Goal: Task Accomplishment & Management: Manage account settings

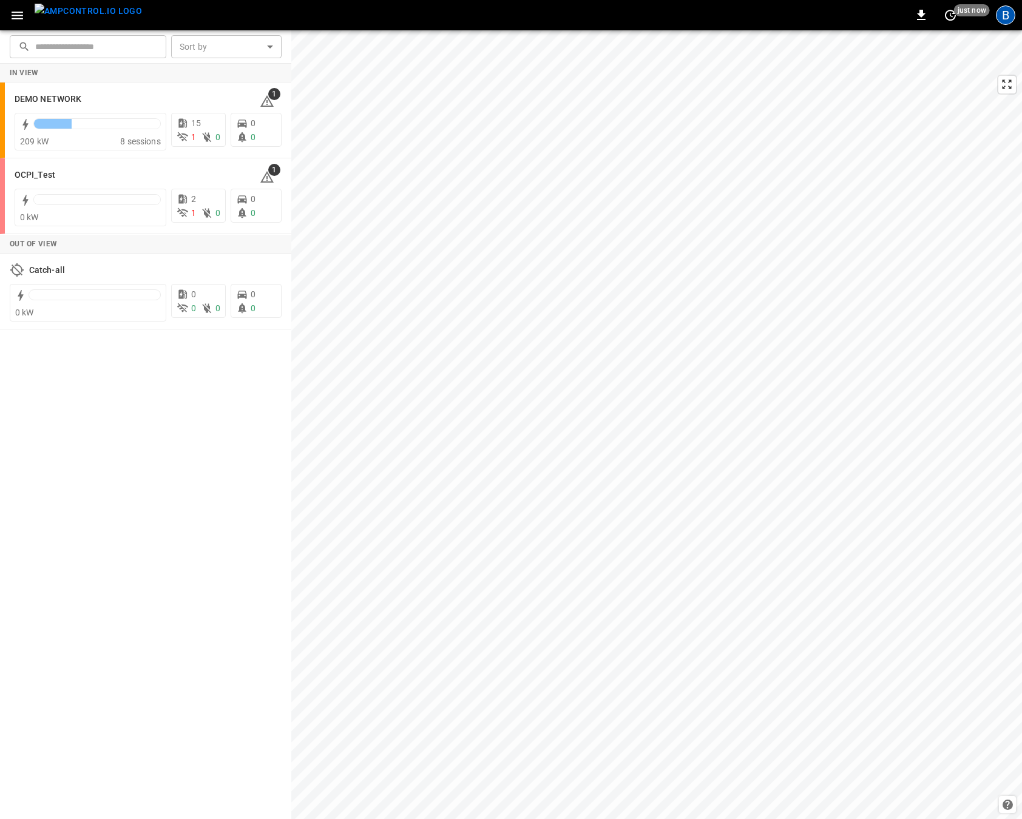
click at [1008, 14] on div "B" at bounding box center [1005, 14] width 19 height 19
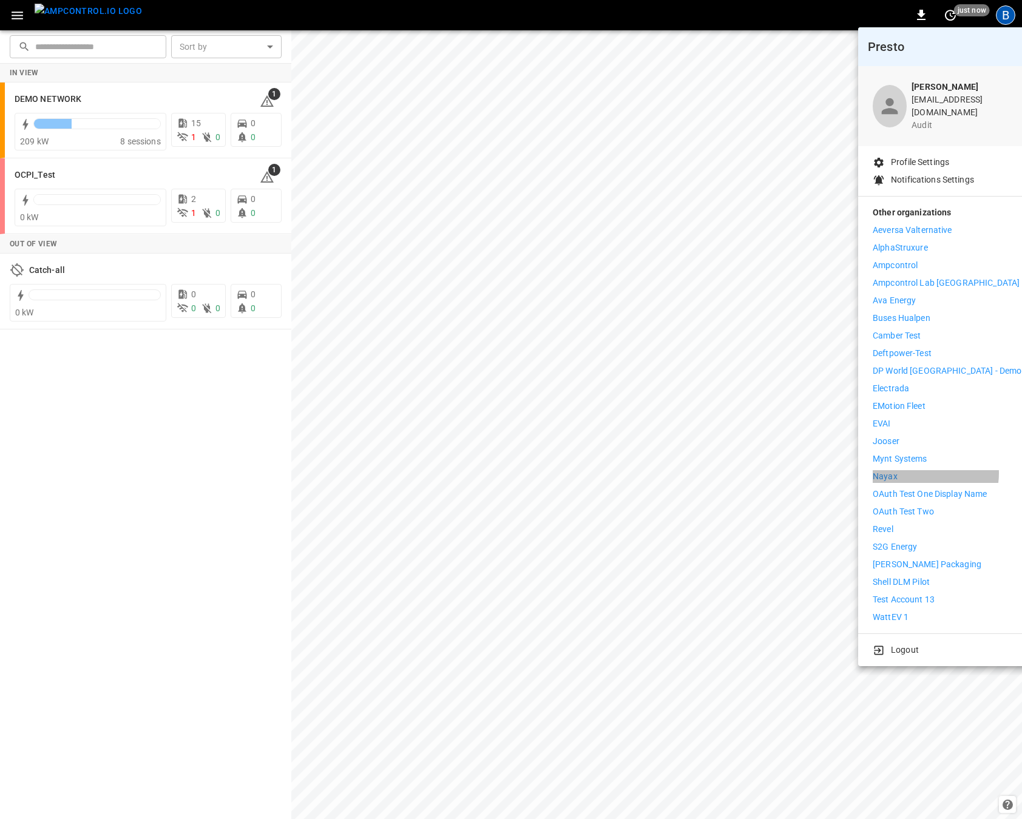
click at [925, 470] on li "Nayax" at bounding box center [947, 476] width 149 height 13
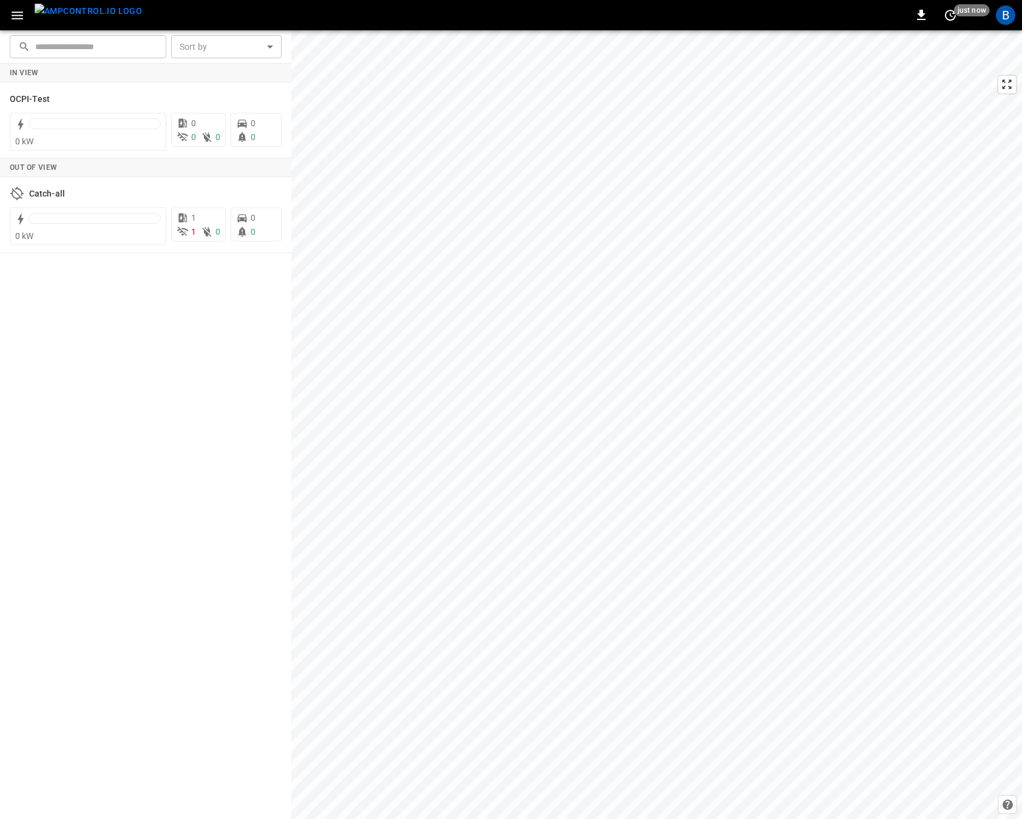
click at [132, 419] on div "In View OCPI-Test 0 kW 0 0 0 0 0 Out of View Catch-all 0 kW 1 1 0 0 0" at bounding box center [145, 442] width 291 height 756
click at [138, 414] on div "In View OCPI-Test 0 kW 0 0 0 0 0 Out of View Catch-all 0 kW 1 1 0 0 0" at bounding box center [145, 442] width 291 height 756
click at [12, 10] on icon "button" at bounding box center [17, 15] width 15 height 15
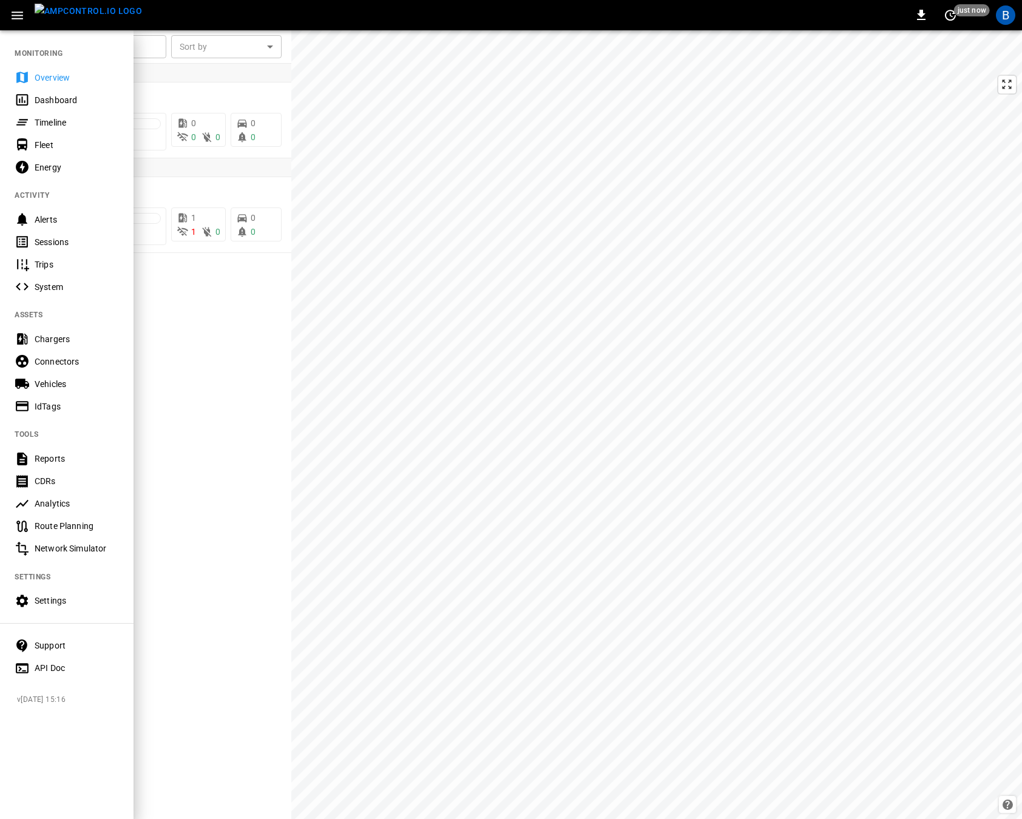
click at [50, 593] on div "Settings" at bounding box center [66, 601] width 133 height 22
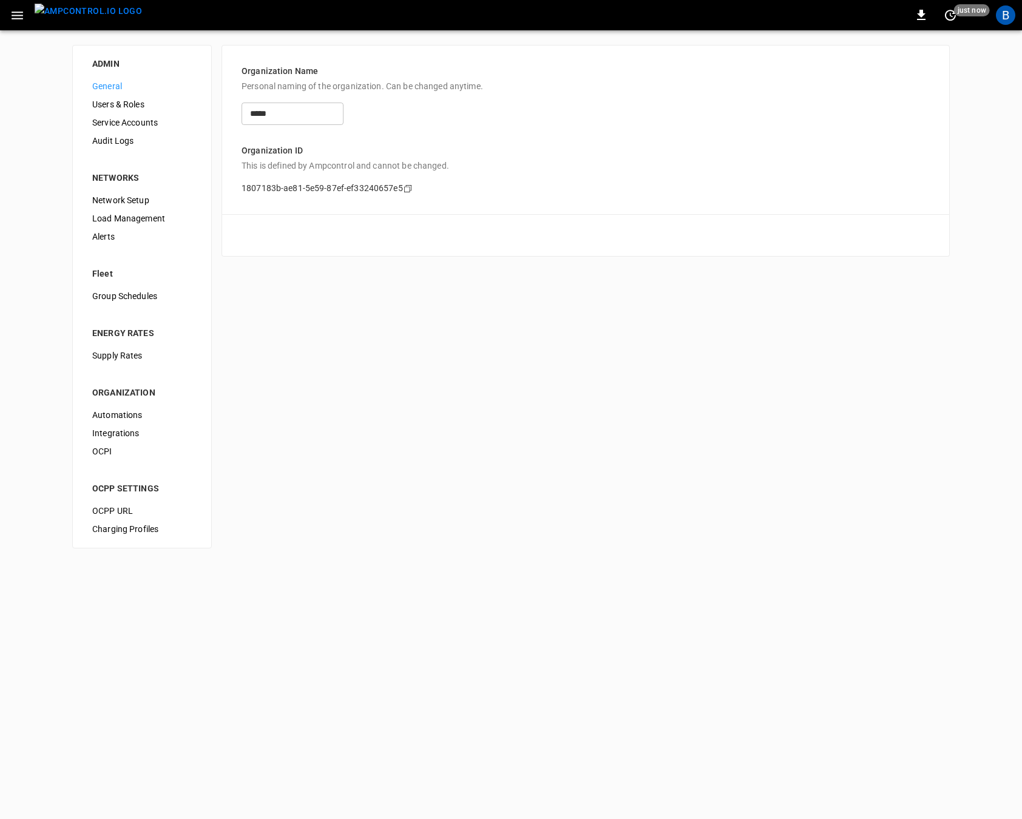
click at [399, 509] on div "ADMIN General Users & Roles Service Accounts Audit Logs NETWORKS Network Setup …" at bounding box center [511, 296] width 1022 height 533
click at [113, 448] on span "OCPI" at bounding box center [142, 451] width 100 height 13
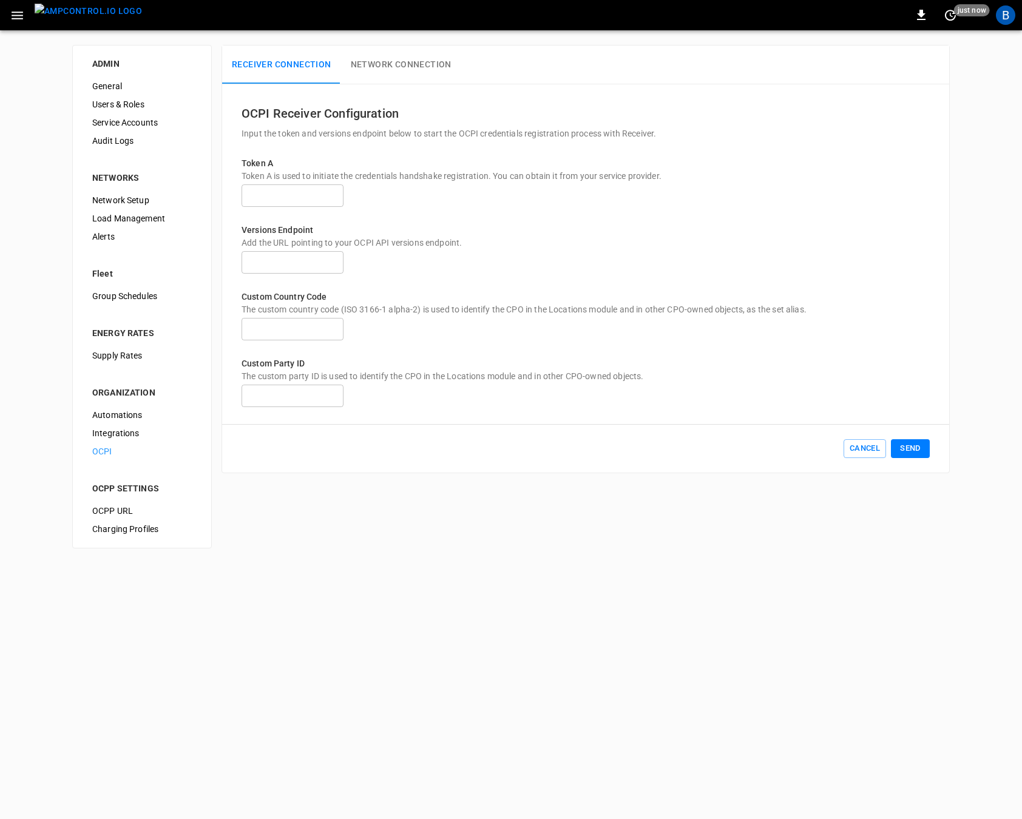
type input "**********"
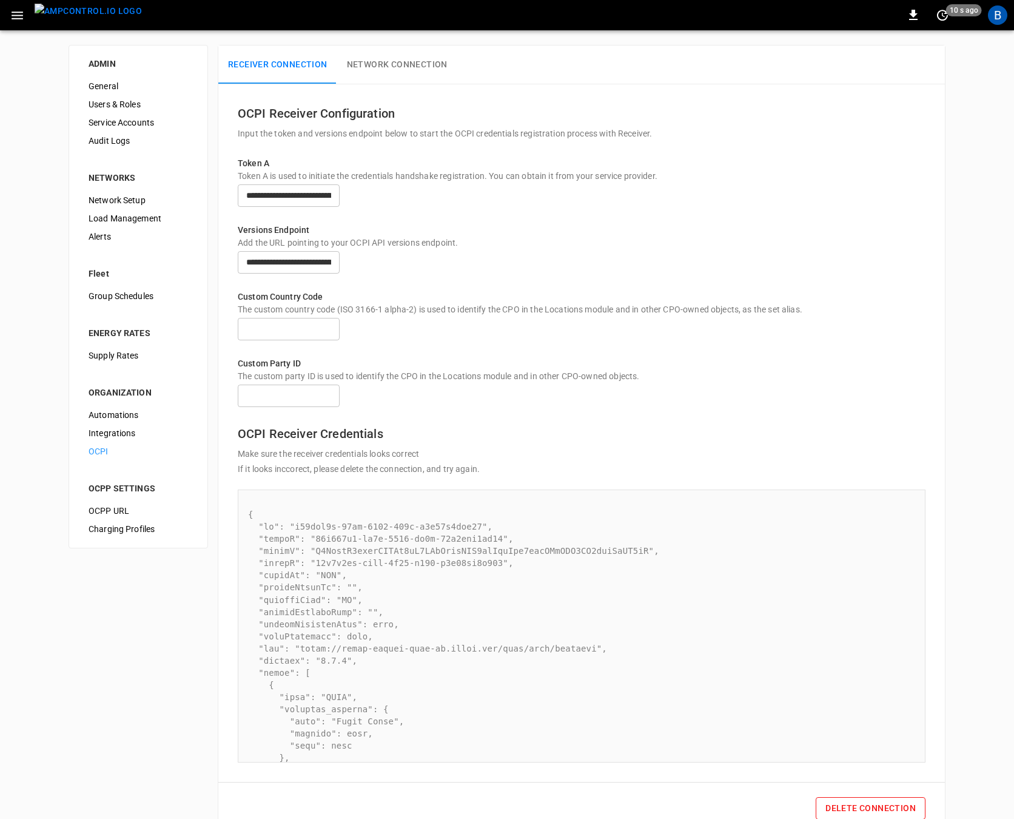
click at [792, 295] on div "Custom Country Code The custom country code (ISO 3166-1 alpha-2) is used to ide…" at bounding box center [582, 309] width 688 height 67
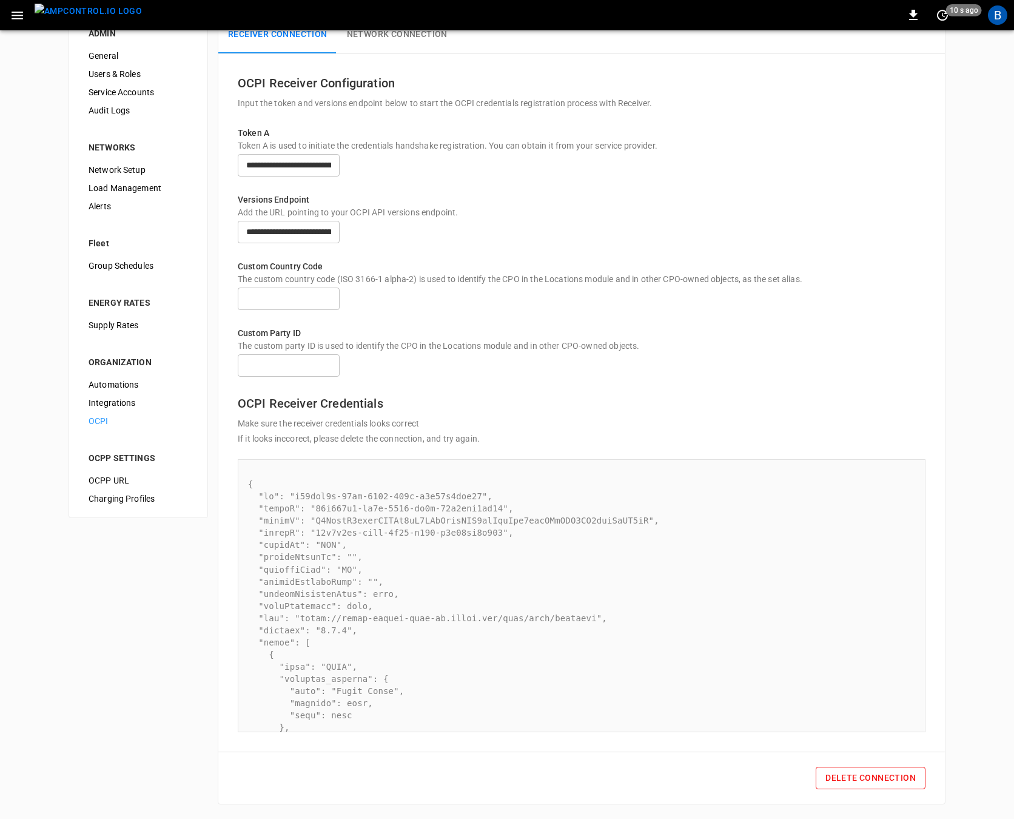
click at [772, 312] on div "Custom Party ID The custom party ID is used to identify the CPO in the Location…" at bounding box center [582, 345] width 688 height 67
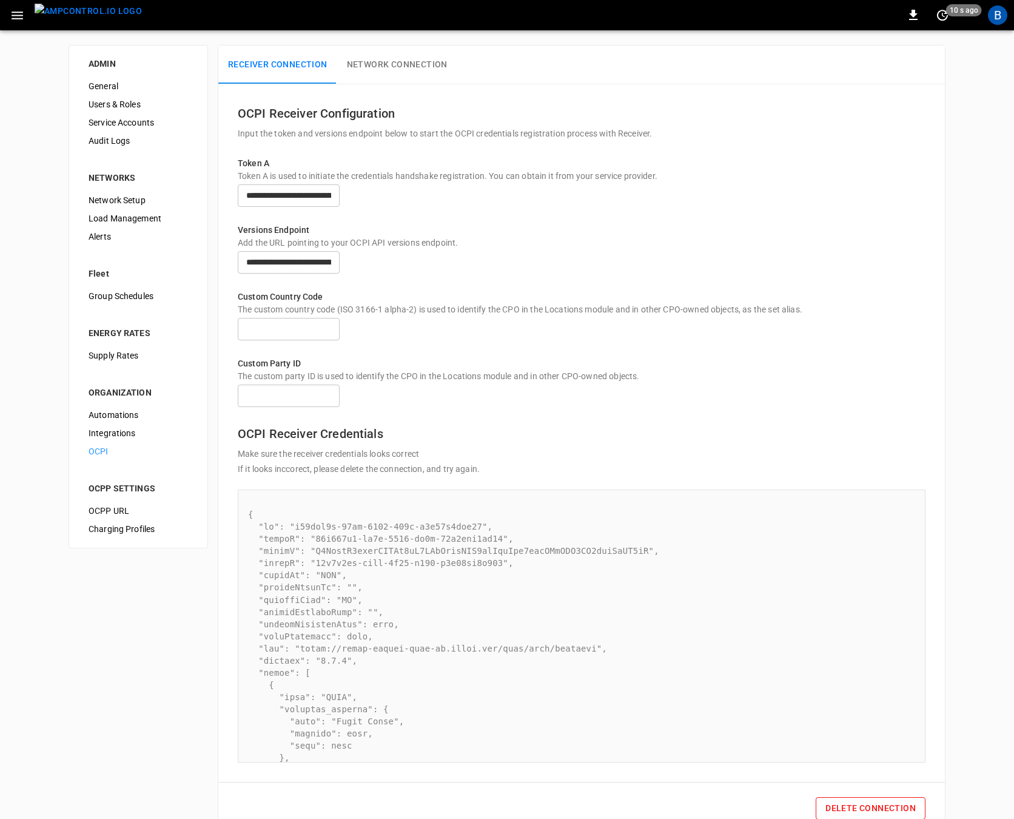
click at [772, 303] on p "Custom Country Code" at bounding box center [582, 297] width 688 height 13
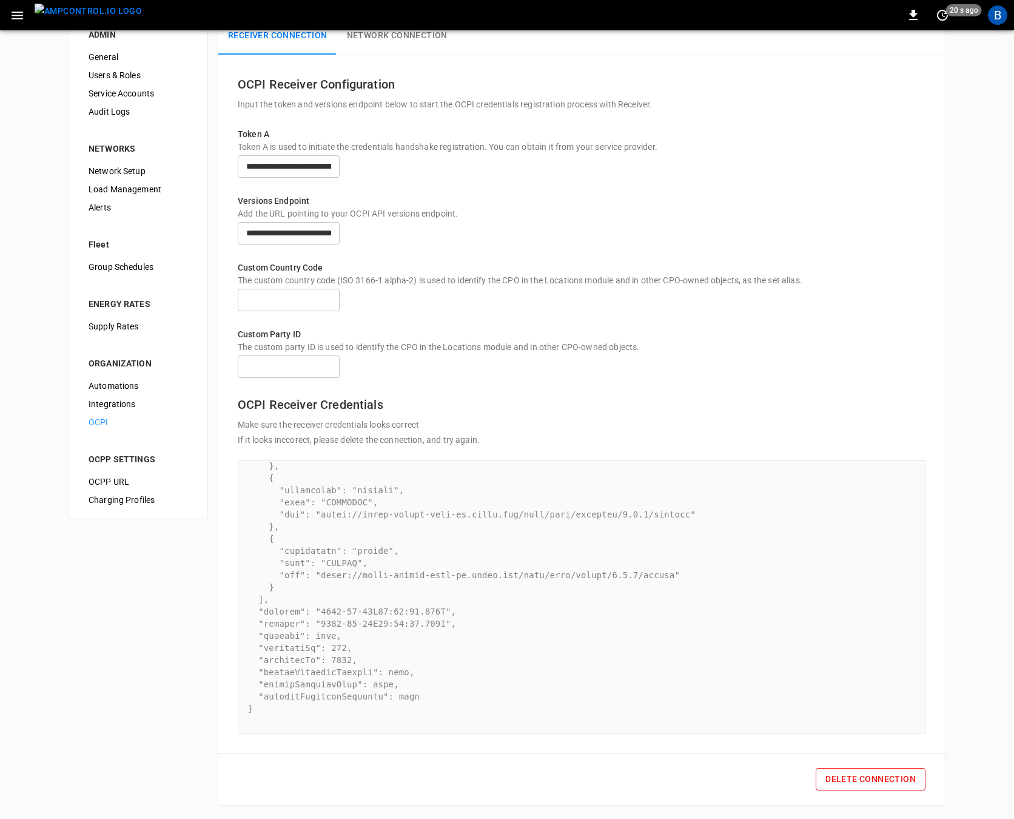
scroll to position [66, 0]
click at [879, 285] on div "​" at bounding box center [582, 298] width 688 height 27
